Goal: Task Accomplishment & Management: Use online tool/utility

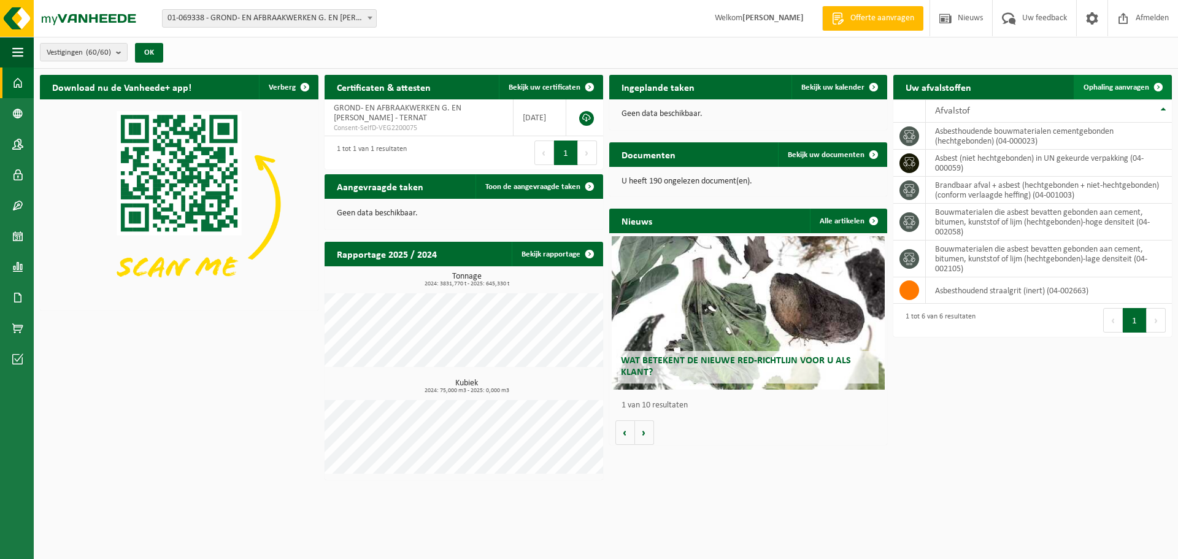
click at [1133, 82] on link "Ophaling aanvragen" at bounding box center [1122, 87] width 97 height 25
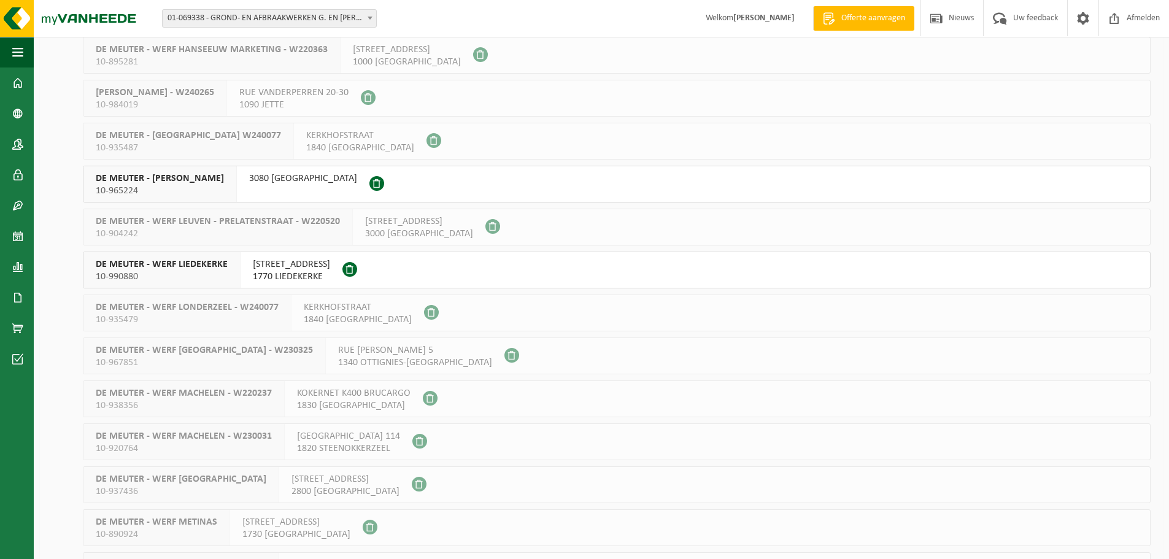
scroll to position [1288, 0]
click at [313, 261] on span "CATHEMLINDEWEG 32" at bounding box center [291, 261] width 77 height 12
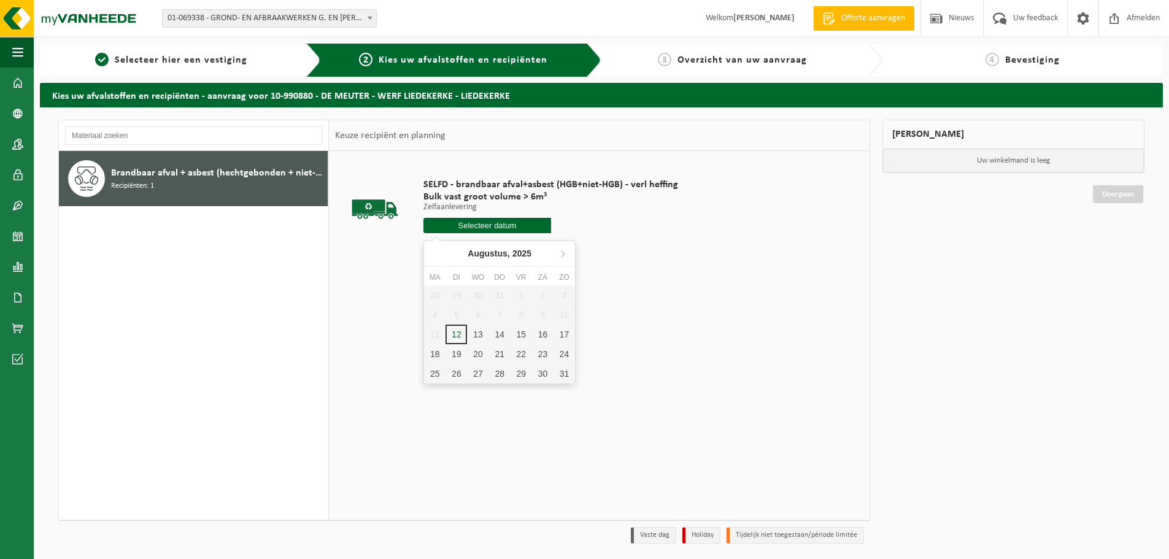
click at [461, 226] on input "text" at bounding box center [487, 225] width 128 height 15
click at [502, 334] on div "14" at bounding box center [499, 335] width 21 height 20
type input "Van 2025-08-14"
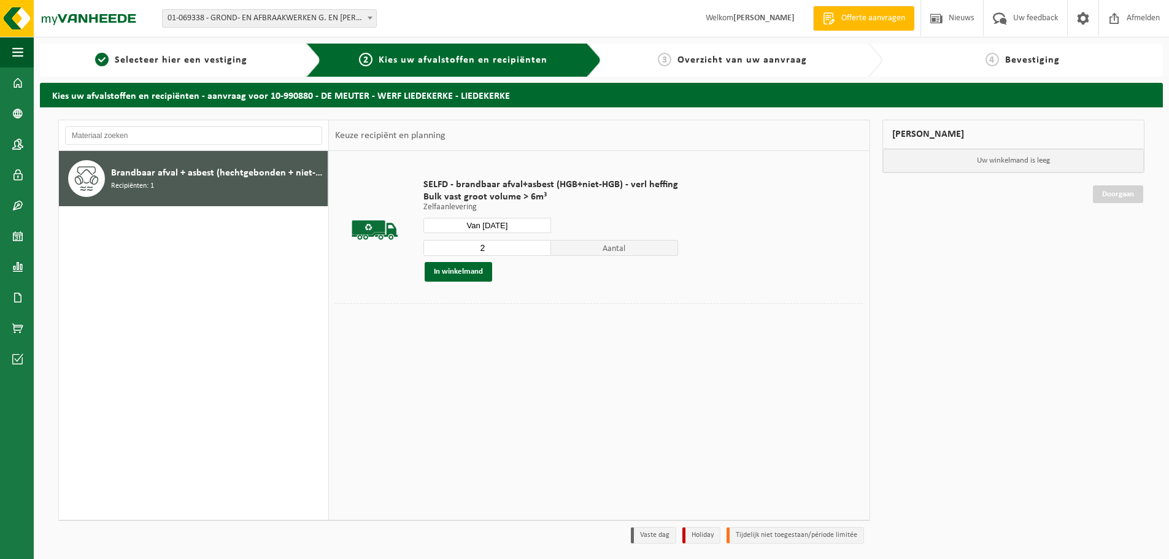
click at [539, 247] on input "2" at bounding box center [487, 248] width 128 height 16
type input "3"
click at [539, 247] on input "3" at bounding box center [487, 248] width 128 height 16
click at [472, 267] on button "In winkelmand" at bounding box center [458, 272] width 67 height 20
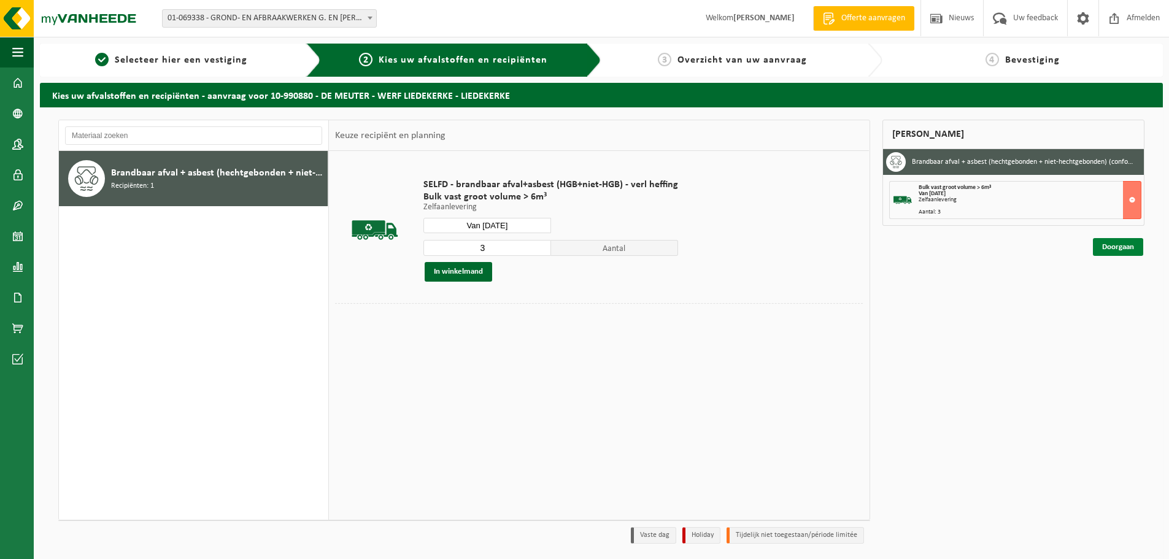
click at [1110, 251] on link "Doorgaan" at bounding box center [1118, 247] width 50 height 18
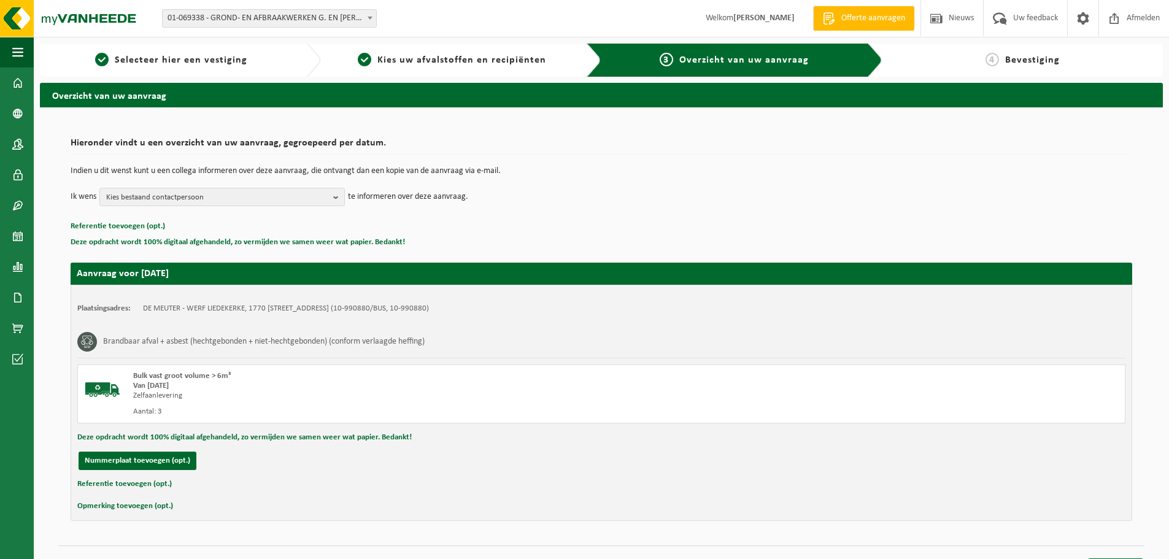
scroll to position [24, 0]
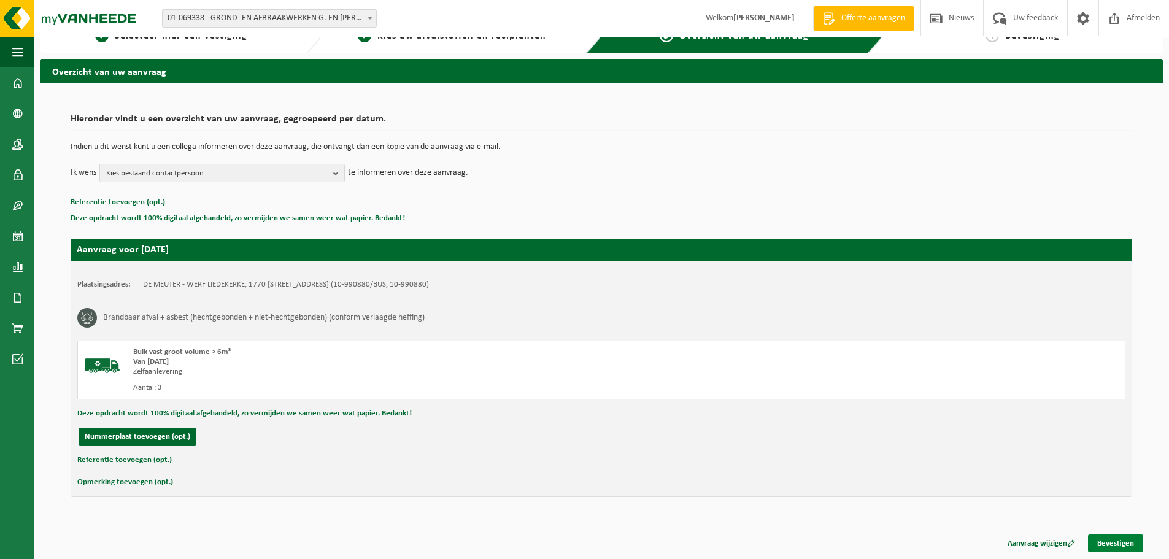
click at [1116, 542] on link "Bevestigen" at bounding box center [1115, 543] width 55 height 18
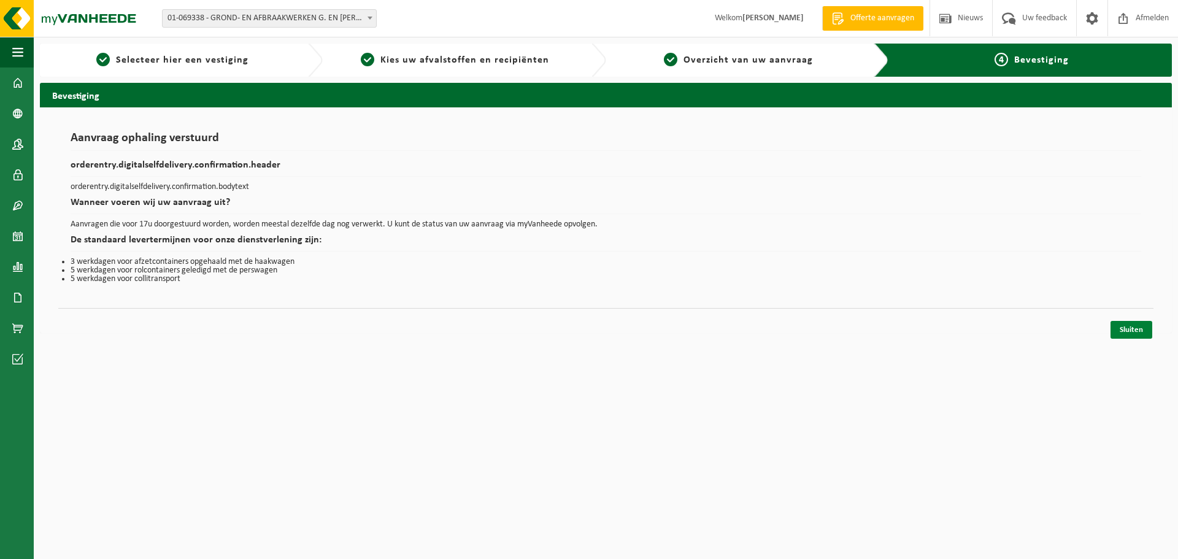
click at [1135, 331] on link "Sluiten" at bounding box center [1131, 330] width 42 height 18
